Goal: Connect with others: Connect with others

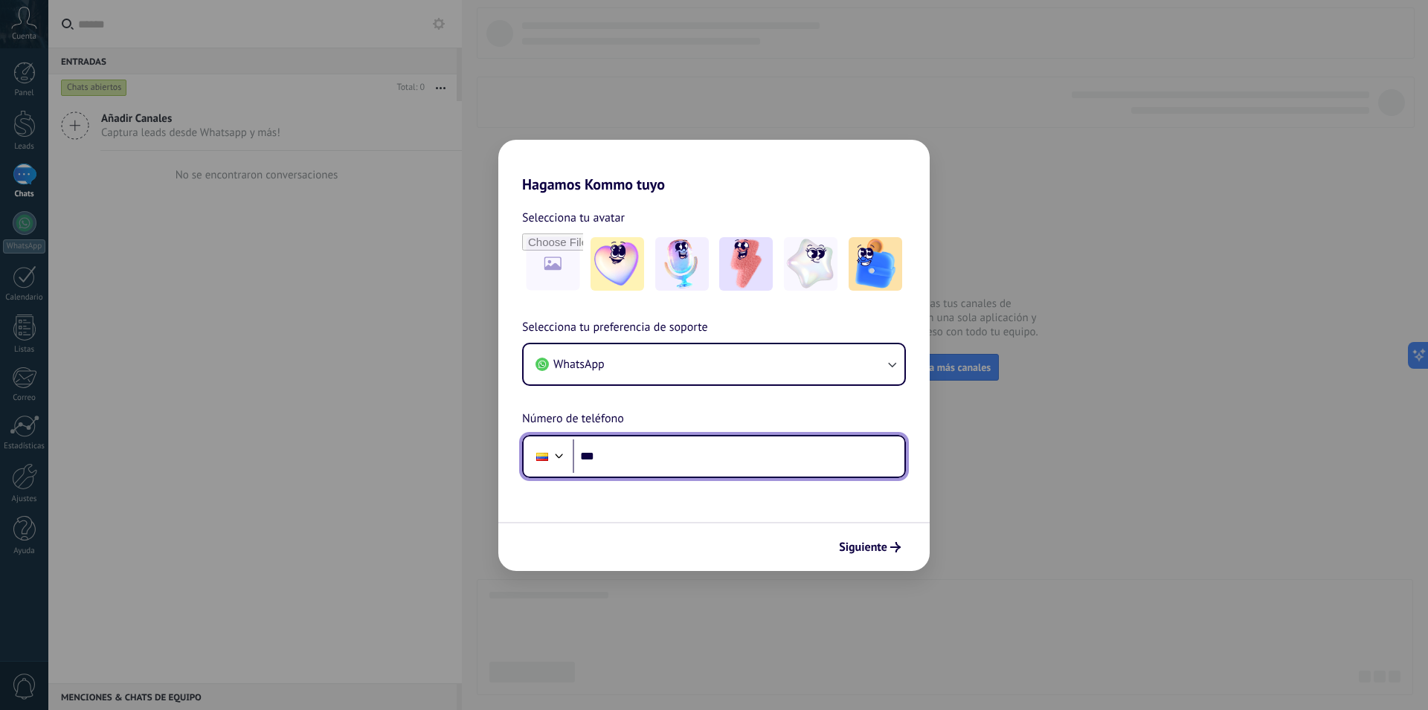
click at [687, 451] on input "***" at bounding box center [739, 456] width 332 height 34
type input "**********"
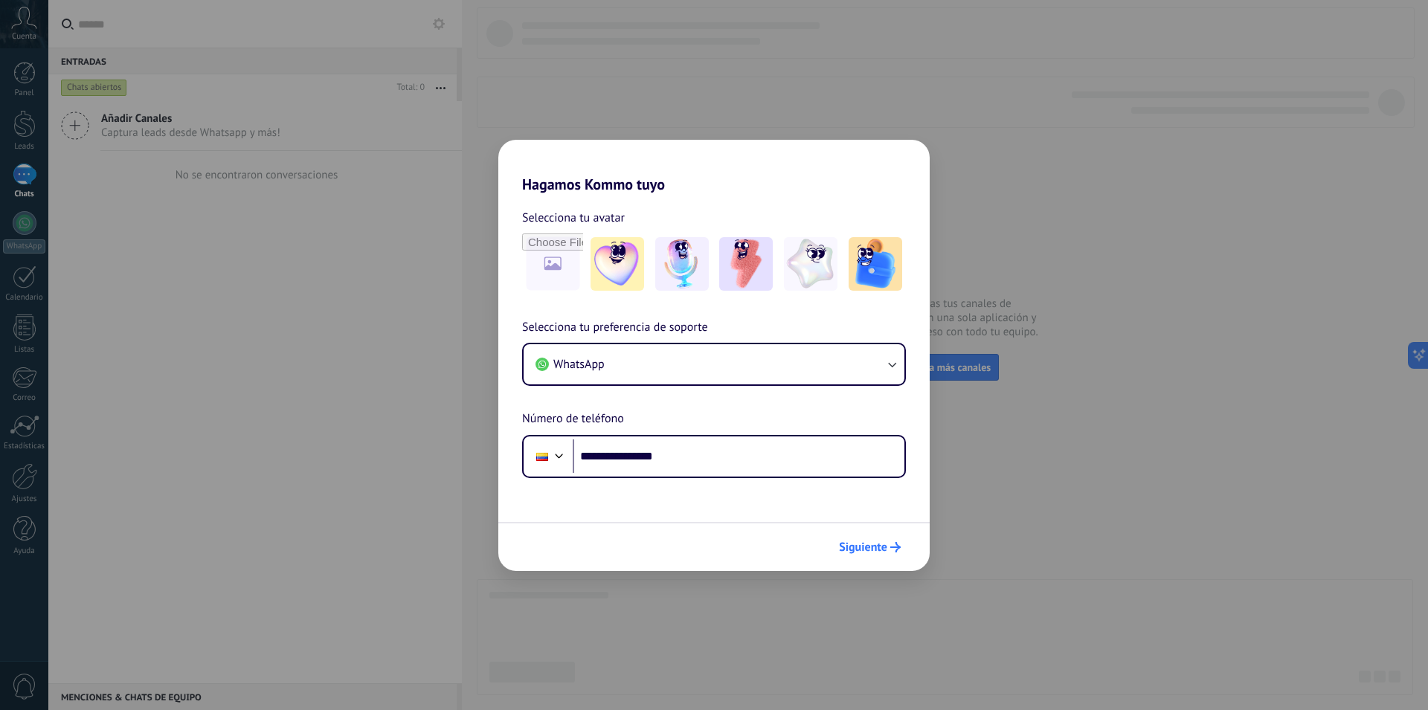
click at [857, 548] on span "Siguiente" at bounding box center [863, 547] width 48 height 10
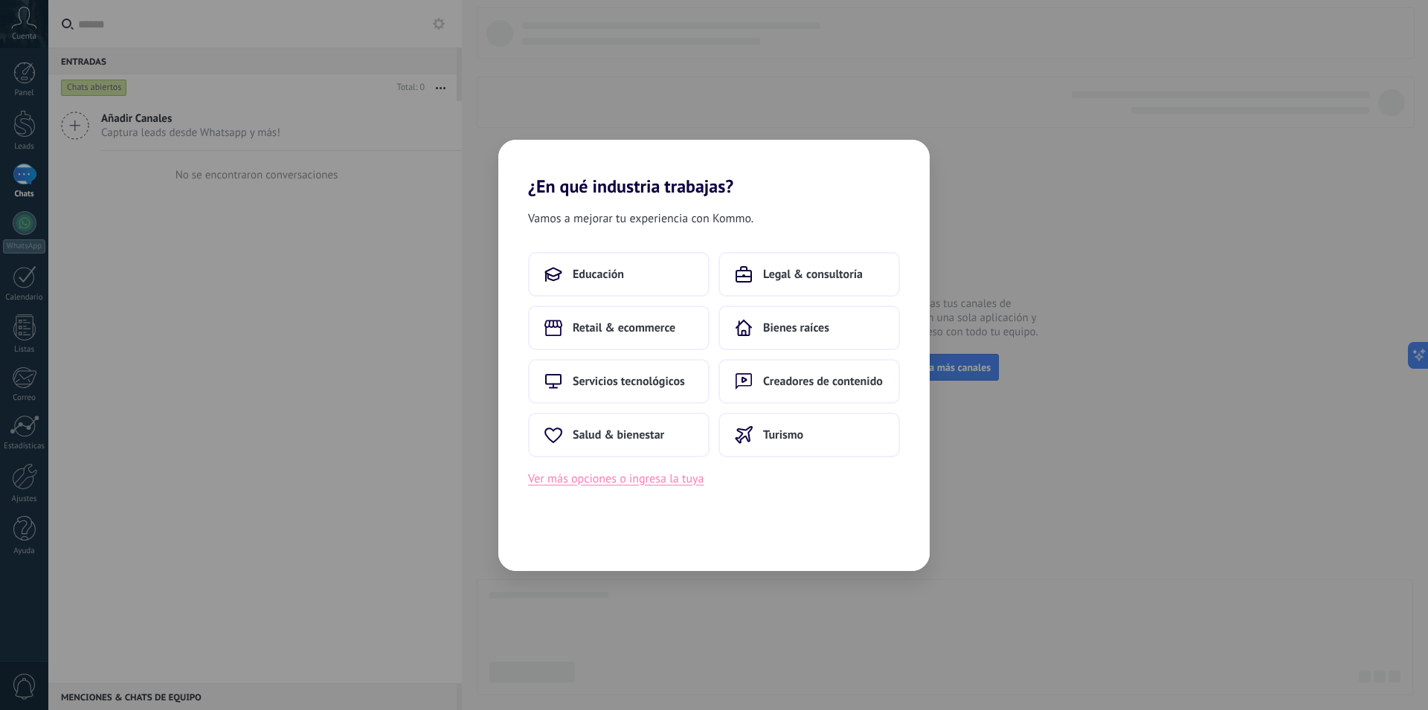
click at [639, 479] on button "Ver más opciones o ingresa la tuya" at bounding box center [615, 478] width 175 height 19
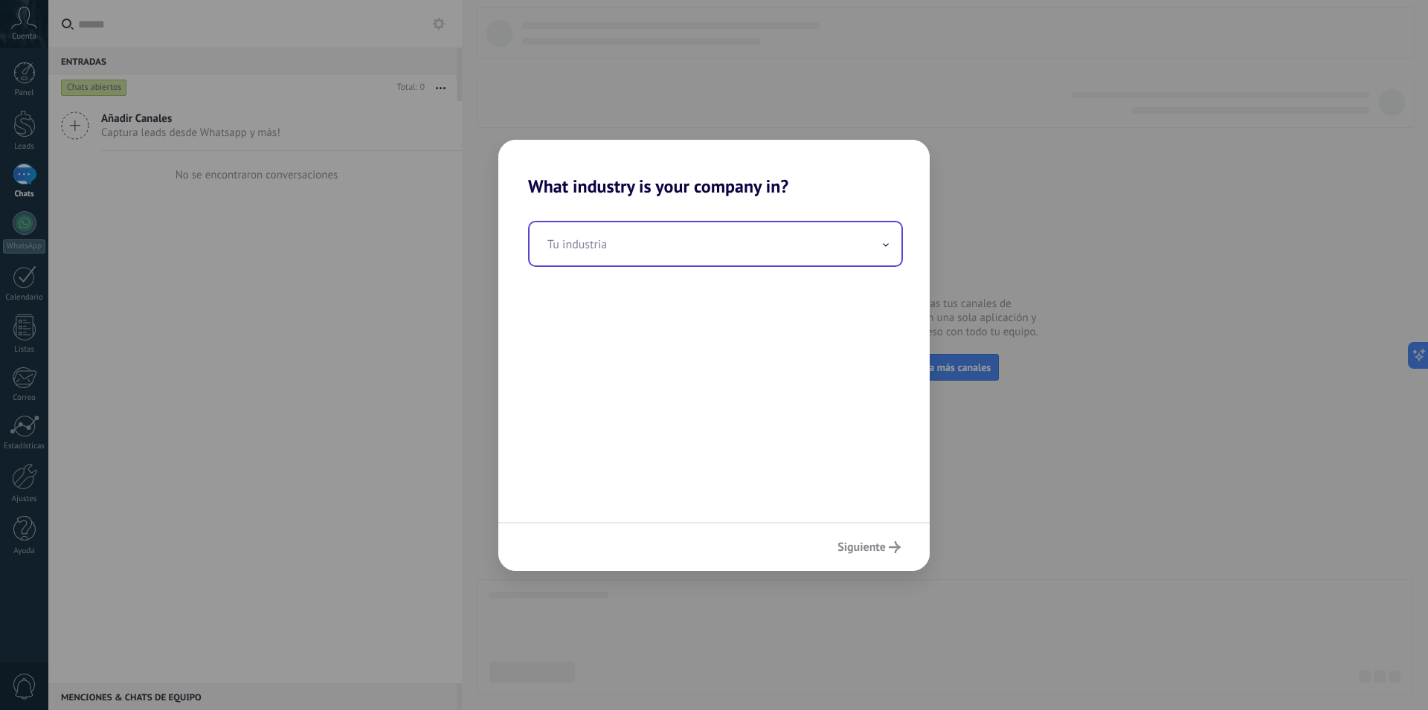
click at [881, 253] on input "text" at bounding box center [715, 243] width 372 height 43
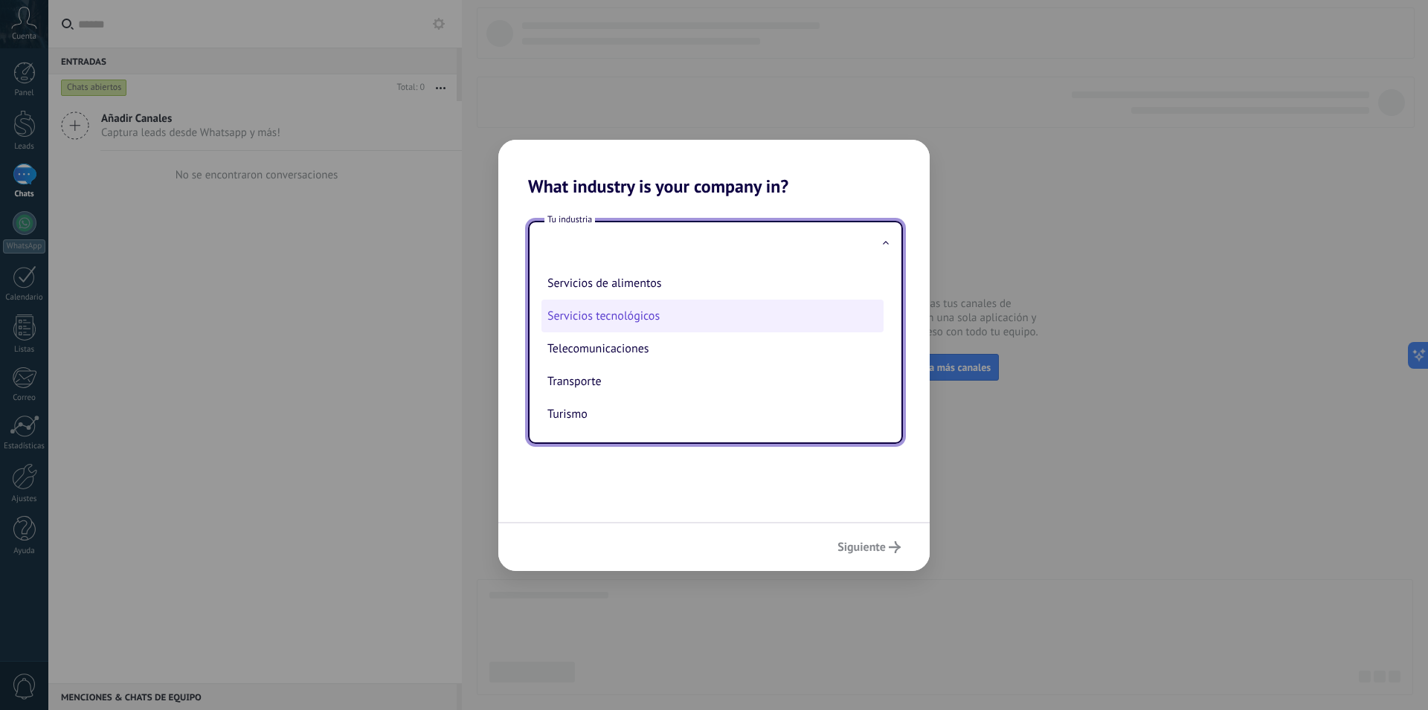
scroll to position [305, 0]
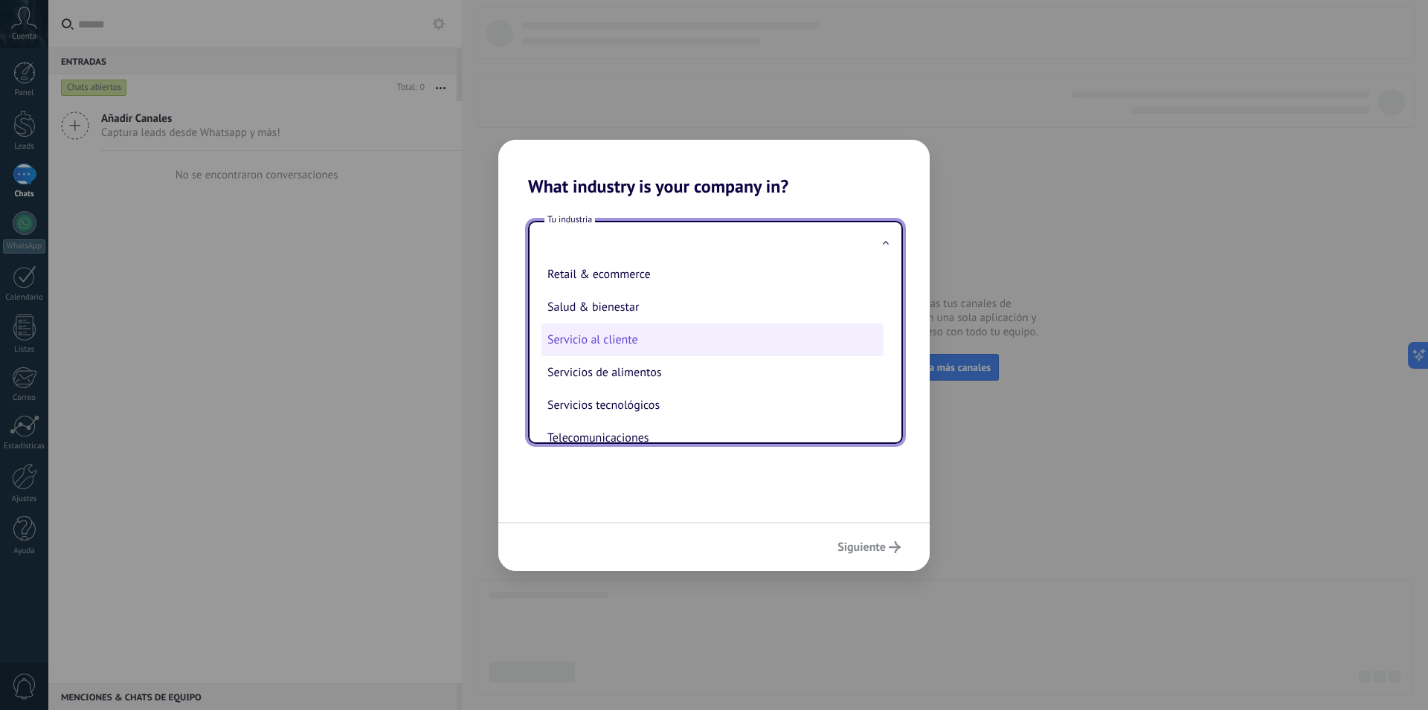
click at [653, 349] on li "Servicio al cliente" at bounding box center [712, 339] width 342 height 33
type input "**********"
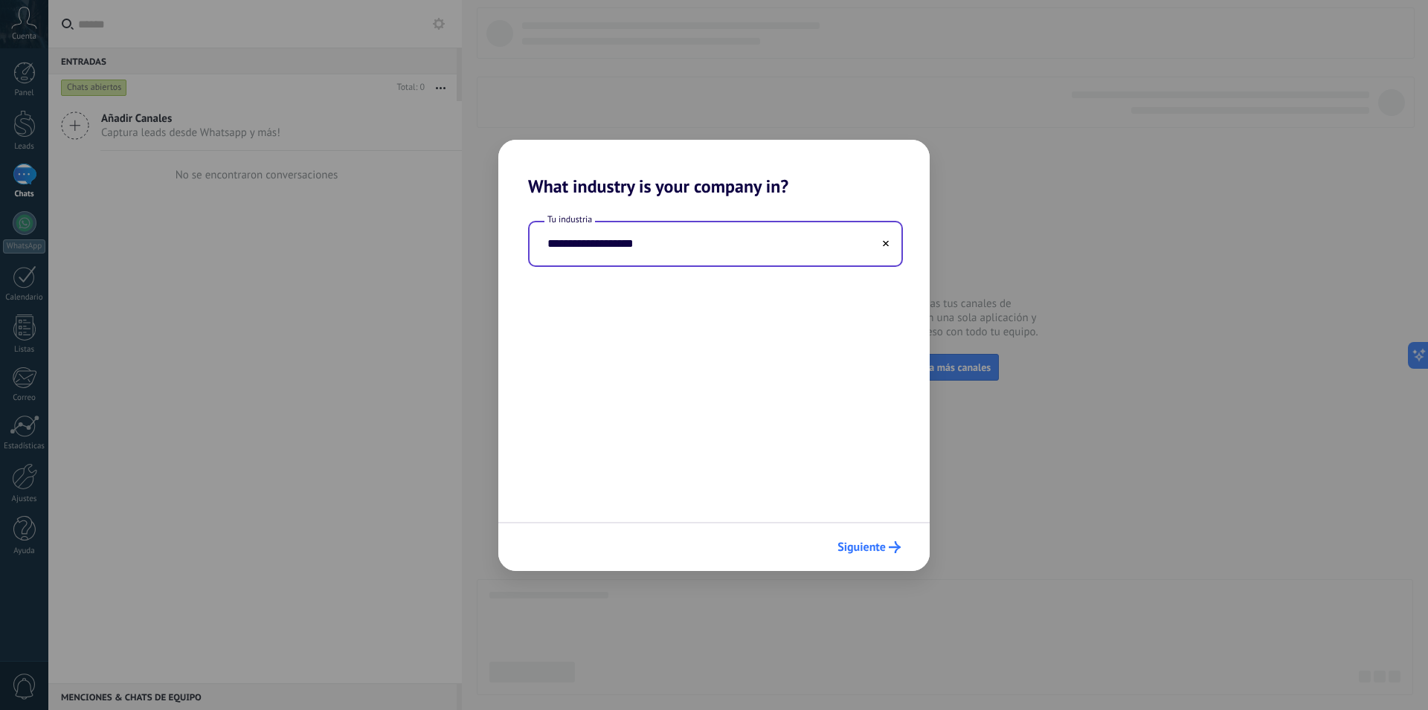
click at [870, 552] on span "Siguiente" at bounding box center [861, 547] width 48 height 10
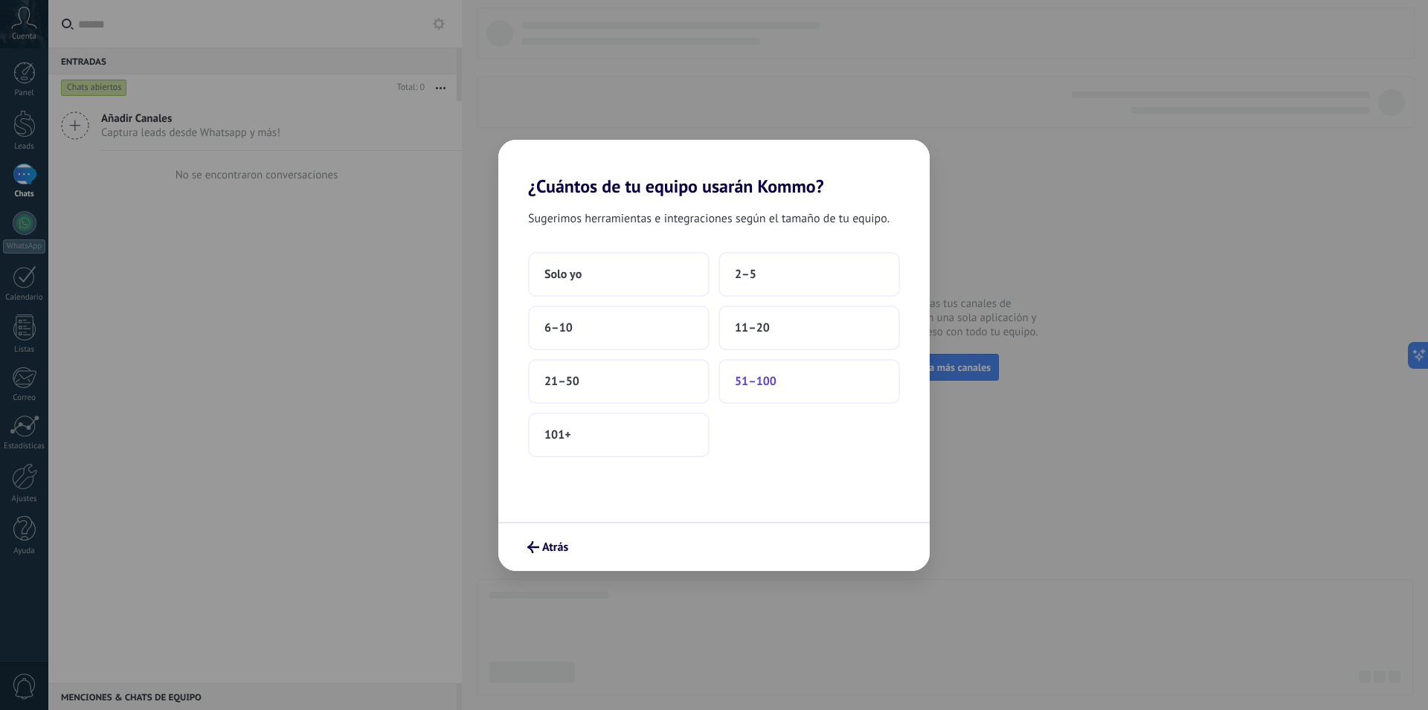
click at [782, 393] on button "51–100" at bounding box center [808, 381] width 181 height 45
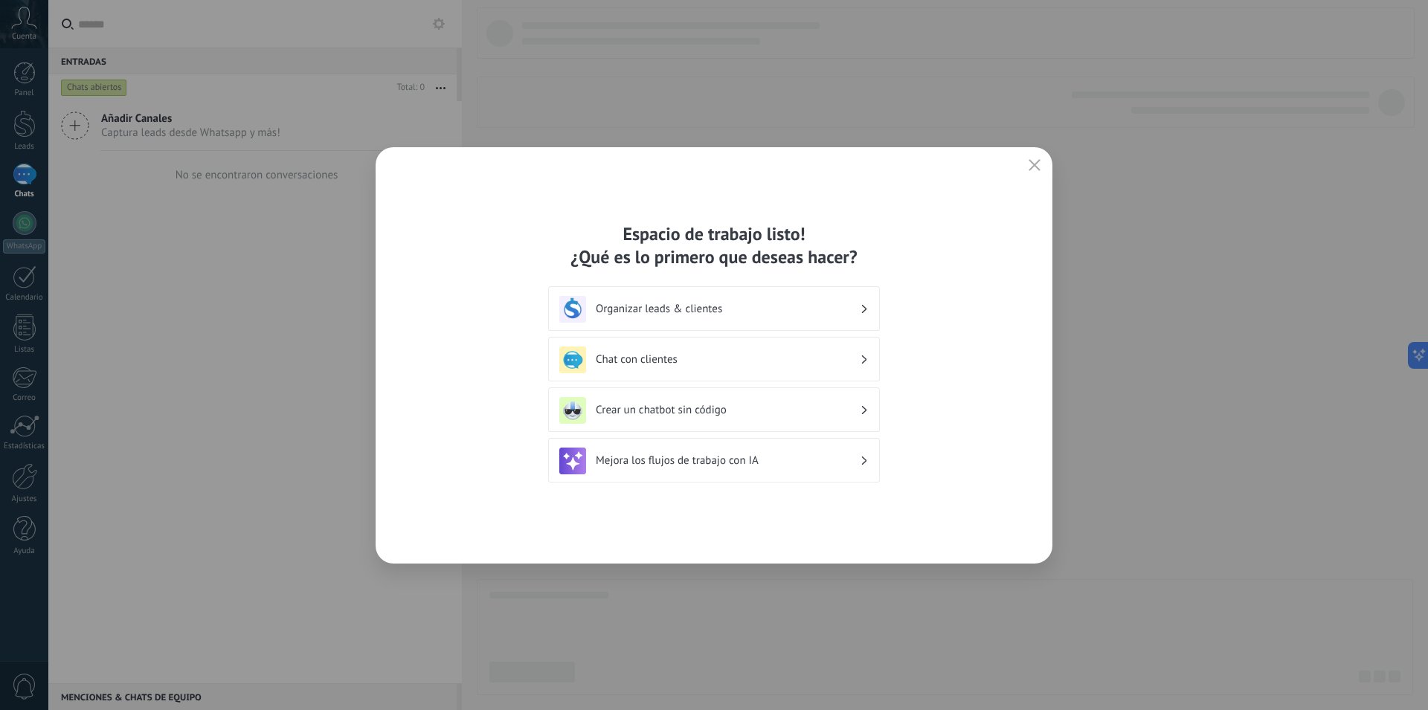
click at [808, 361] on h3 "Chat con clientes" at bounding box center [728, 359] width 264 height 14
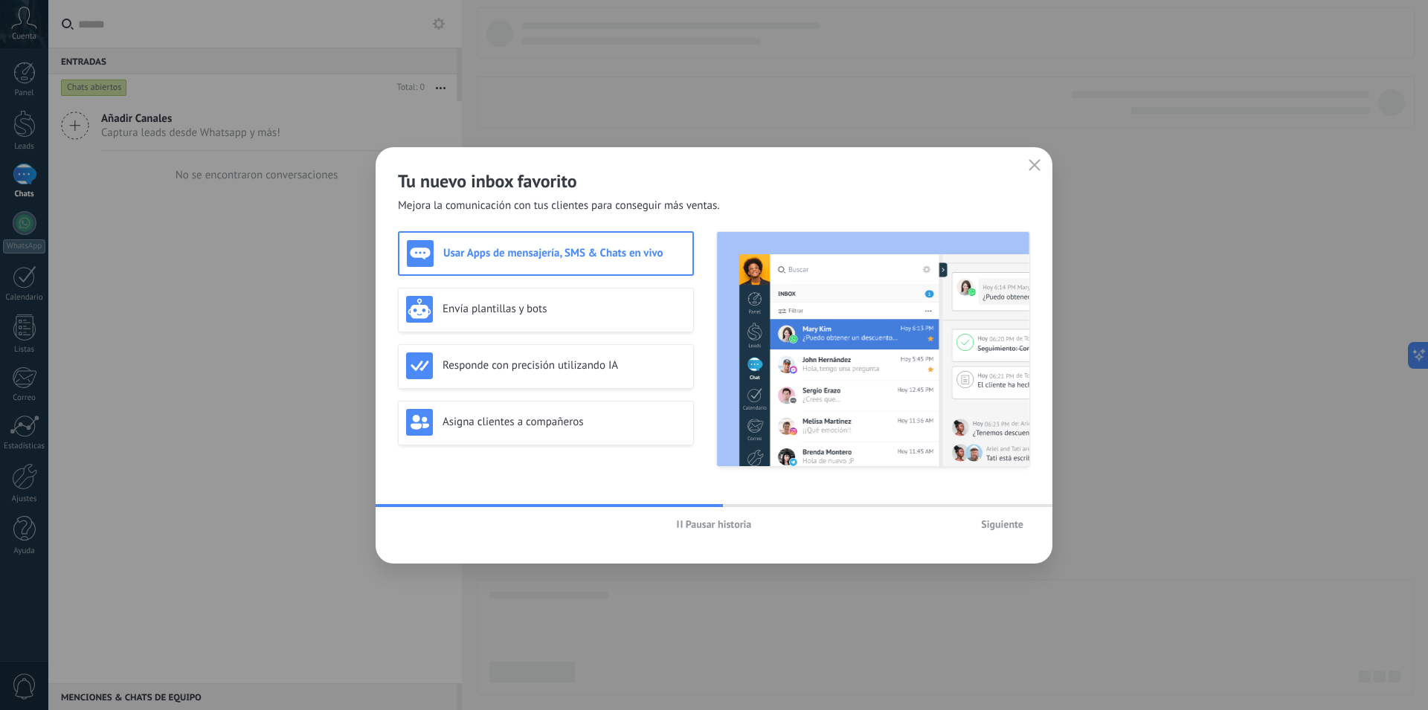
click at [1011, 524] on span "Siguiente" at bounding box center [1002, 524] width 42 height 10
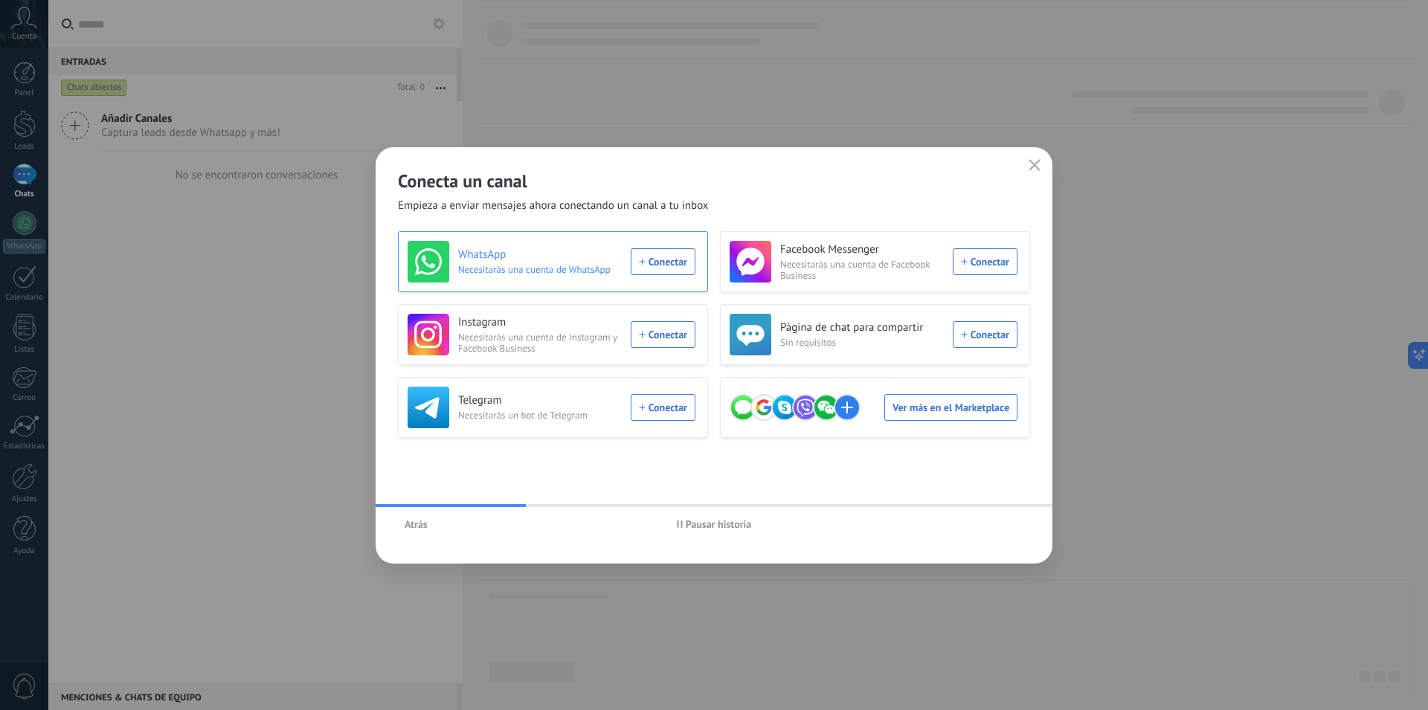
click at [587, 249] on h3 "WhatsApp" at bounding box center [540, 255] width 164 height 15
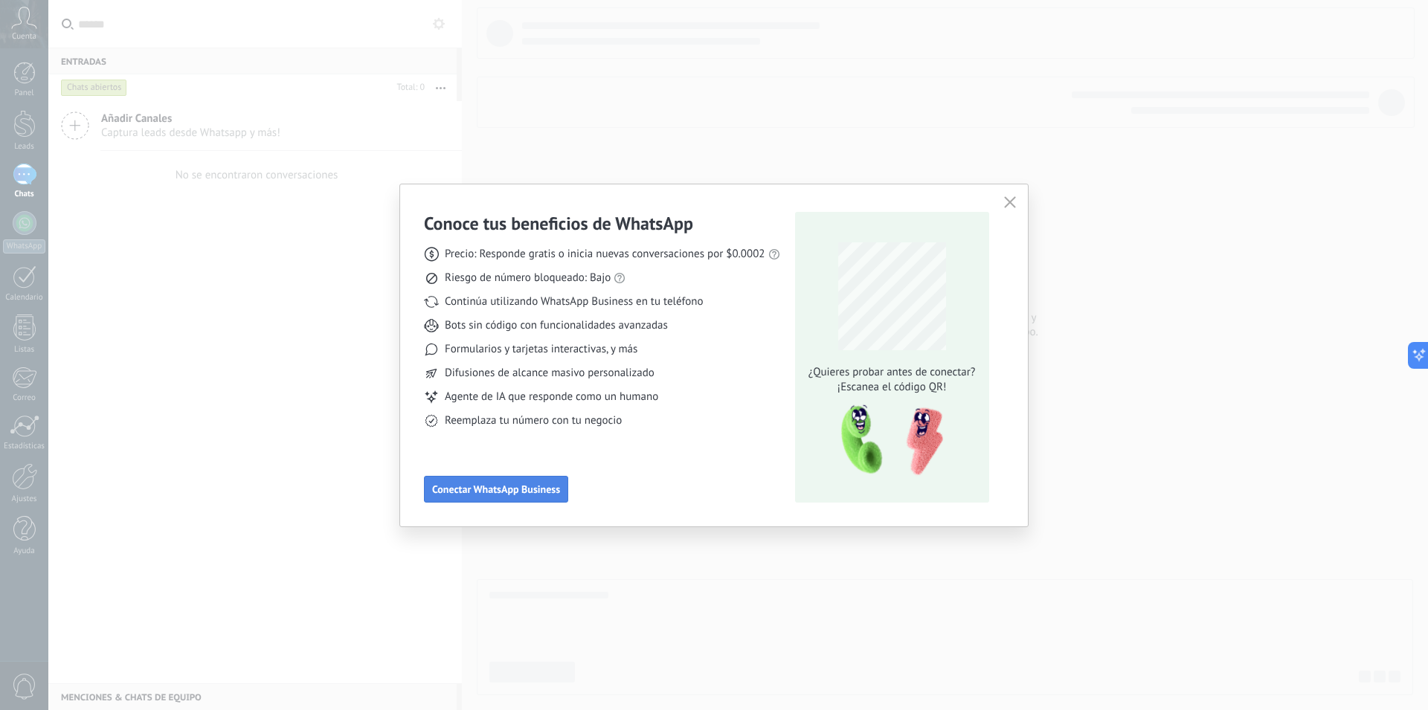
click at [545, 487] on span "Conectar WhatsApp Business" at bounding box center [496, 489] width 128 height 10
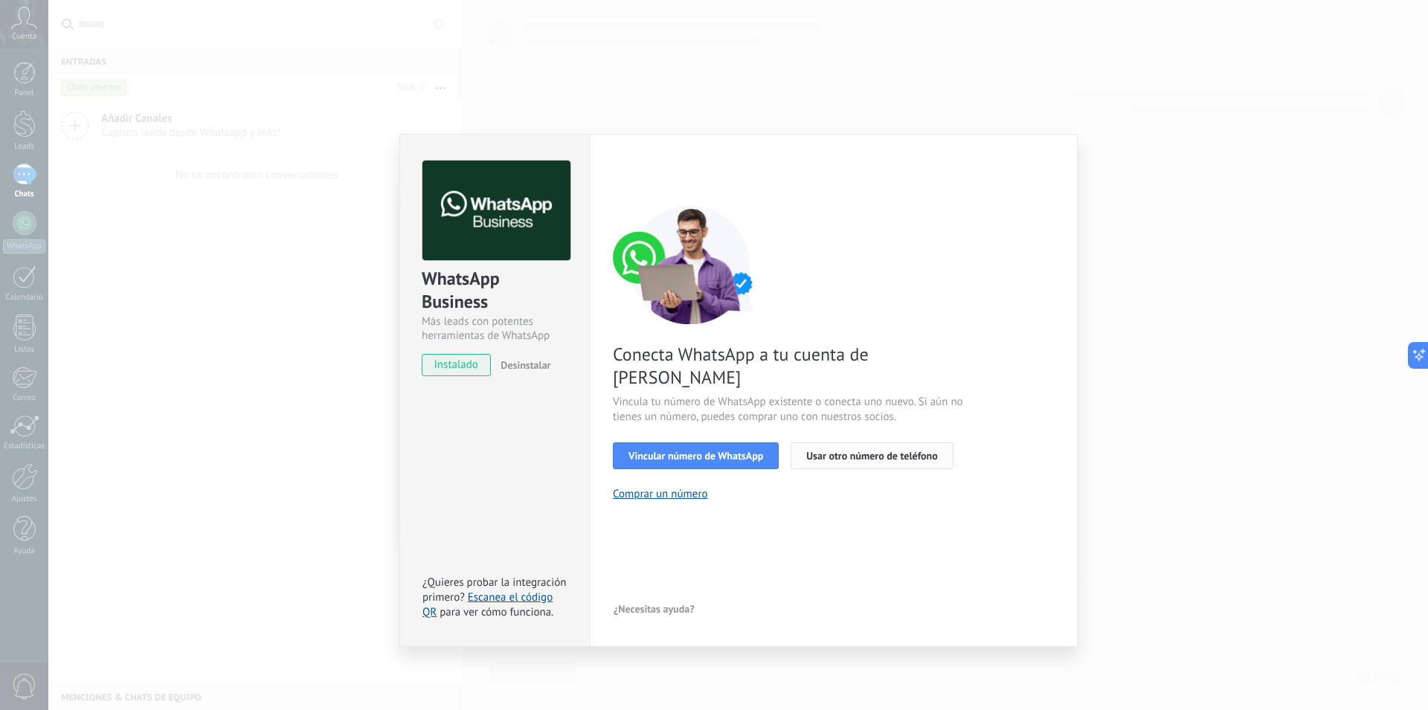
click at [851, 451] on span "Usar otro número de teléfono" at bounding box center [871, 456] width 131 height 10
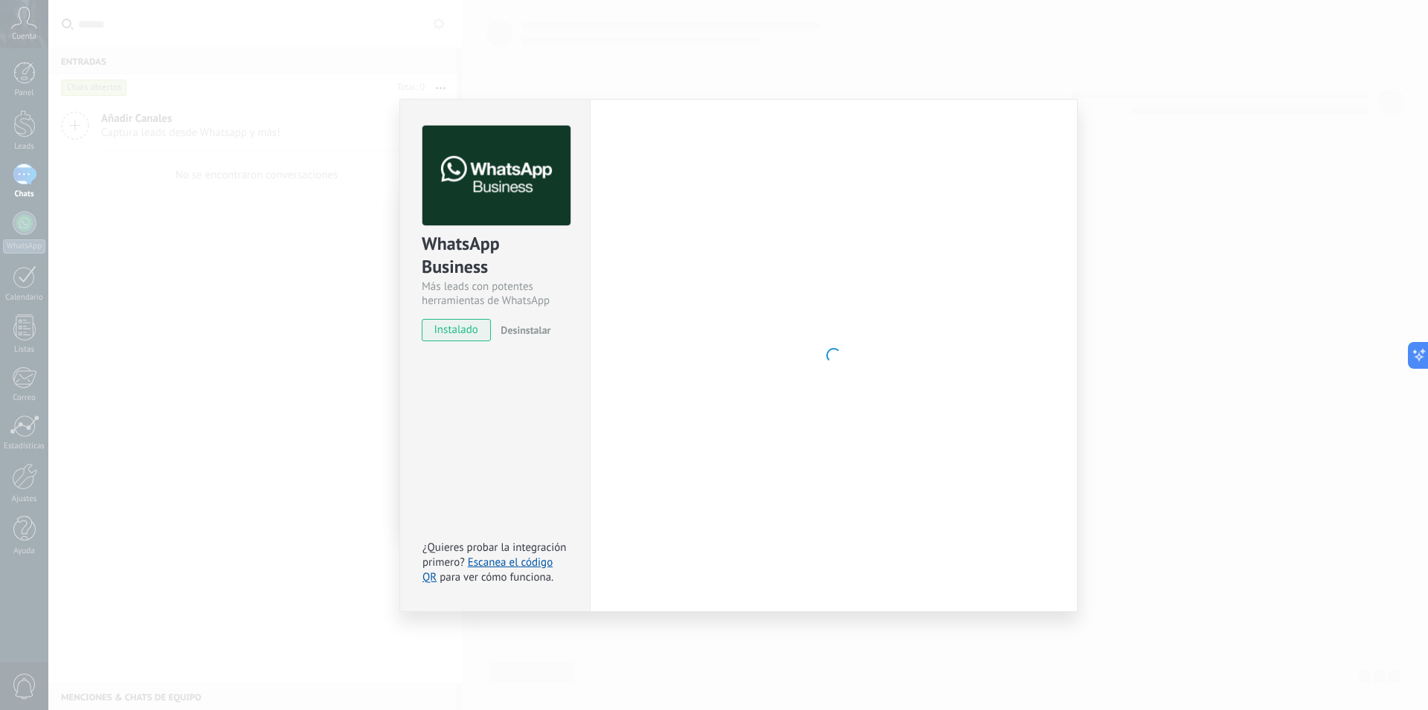
click at [1196, 105] on div "WhatsApp Business Más leads con potentes herramientas de WhatsApp instalado Des…" at bounding box center [737, 355] width 1379 height 710
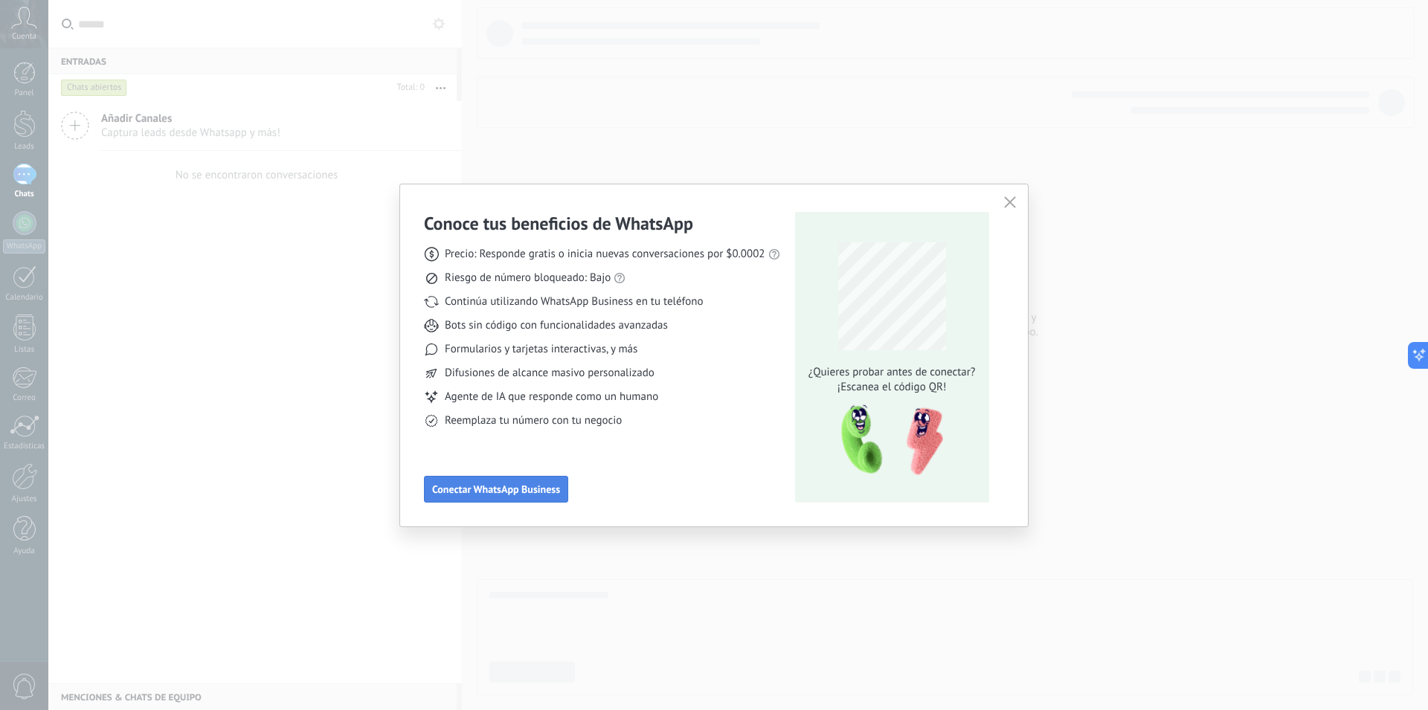
click at [498, 489] on span "Conectar WhatsApp Business" at bounding box center [496, 489] width 128 height 10
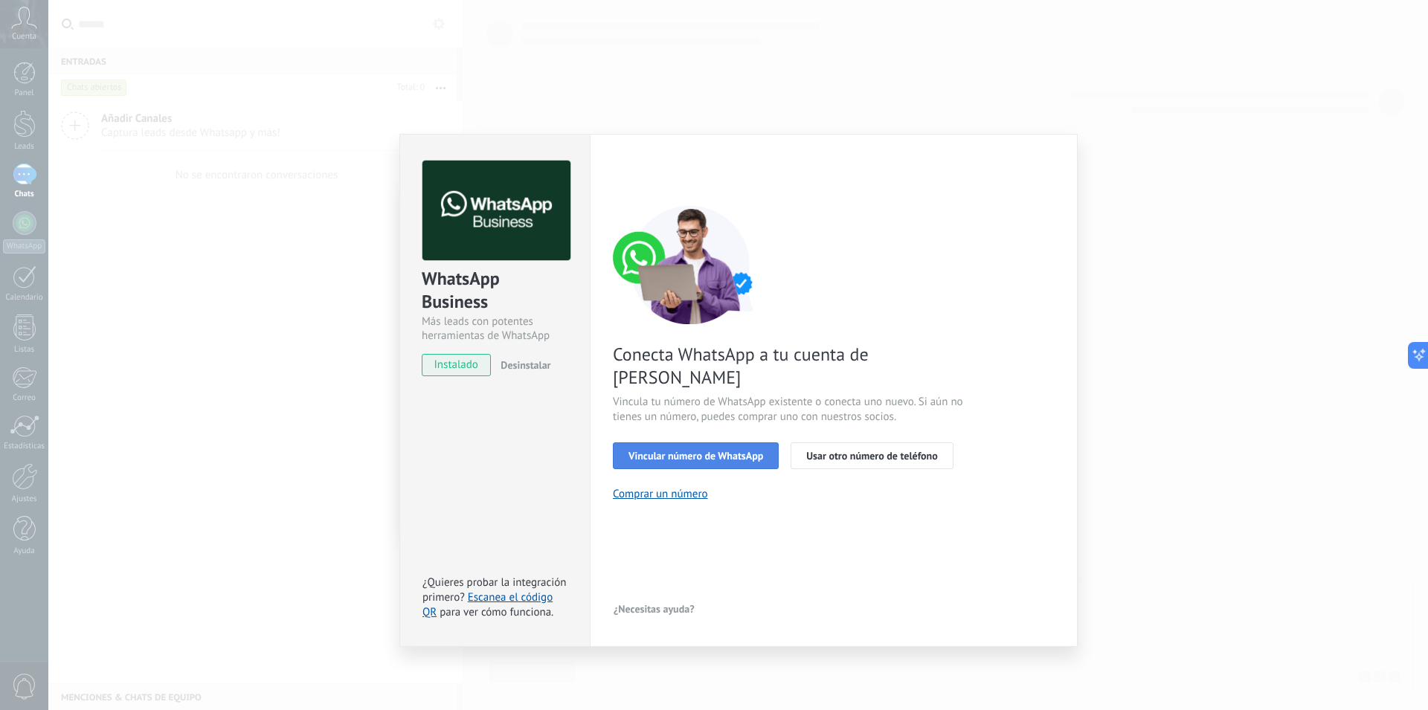
click at [689, 451] on span "Vincular número de WhatsApp" at bounding box center [695, 456] width 135 height 10
